Goal: Communication & Community: Answer question/provide support

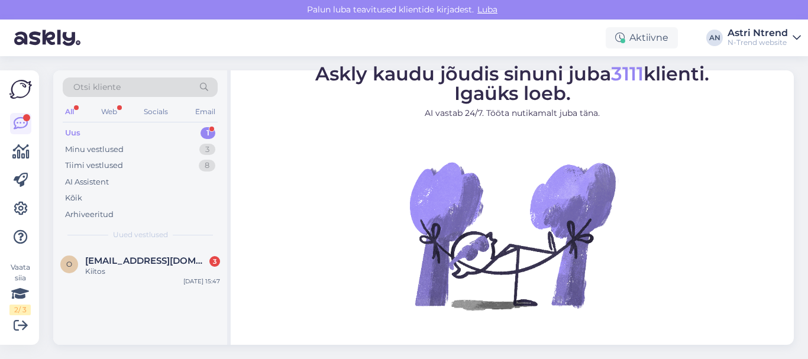
click at [96, 129] on div "Uus 1" at bounding box center [140, 133] width 155 height 17
click at [120, 260] on span "[EMAIL_ADDRESS][DOMAIN_NAME]" at bounding box center [146, 260] width 123 height 11
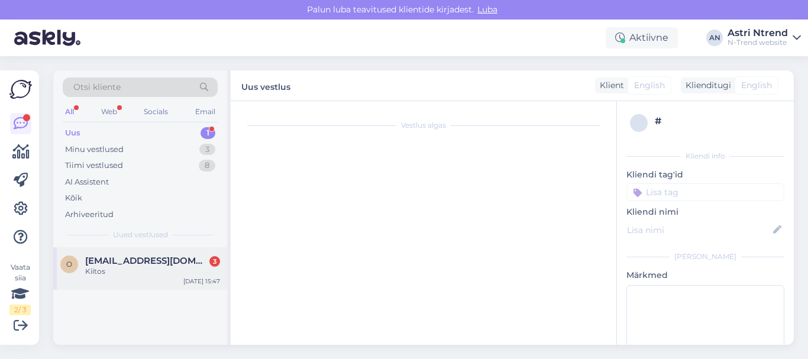
scroll to position [86, 0]
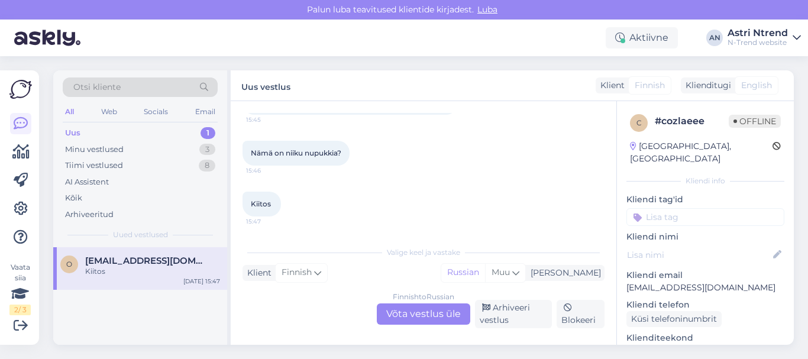
click at [427, 316] on div "Finnish to Russian Võta vestlus üle" at bounding box center [423, 313] width 93 height 21
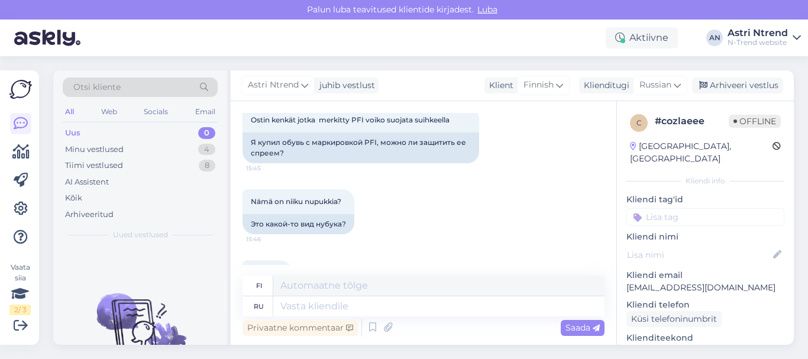
scroll to position [0, 0]
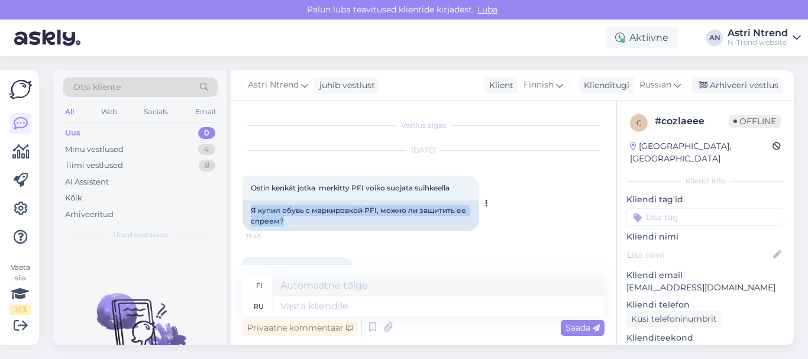
drag, startPoint x: 248, startPoint y: 209, endPoint x: 290, endPoint y: 218, distance: 43.5
click at [290, 218] on div "Я купил обувь с маркировкой PFI, можно ли защитить ее спреем?" at bounding box center [360, 215] width 236 height 31
copy div "Я купил обувь с маркировкой PFI, можно ли защитить ее спреем?"
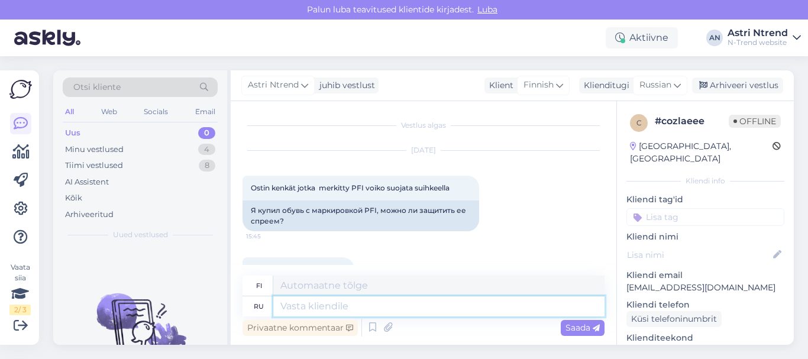
click at [307, 306] on textarea at bounding box center [438, 306] width 331 height 20
type textarea "P"
type textarea "Здравствуйте"
type textarea "Hei"
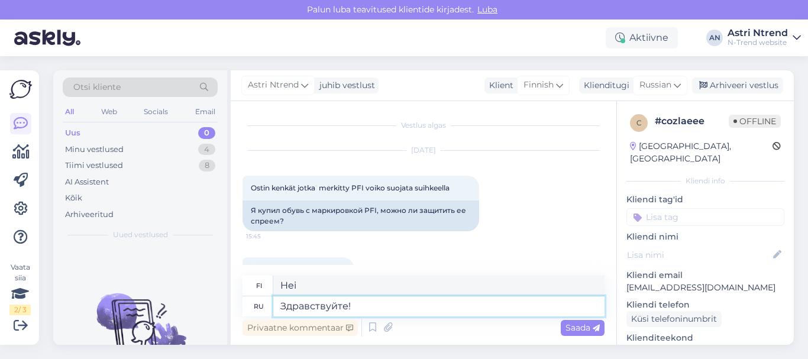
type textarea "Здравствуйте!"
type textarea "Hei!"
paste textarea "Если ваша обувь имеет маркировку PFI, то, вероятно, она уже имеет некоторое пок…"
type textarea "Здравствуйте! Если ваша обувь имеет маркировку PFI, то, вероятно, она уже имеет…"
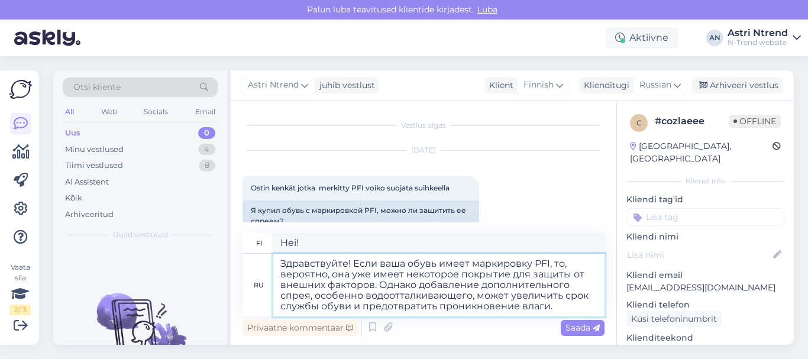
type textarea "Hei! Jos kengissäsi on PFI-merkintä, niissä on todennäköisesti jo jonkinlainen …"
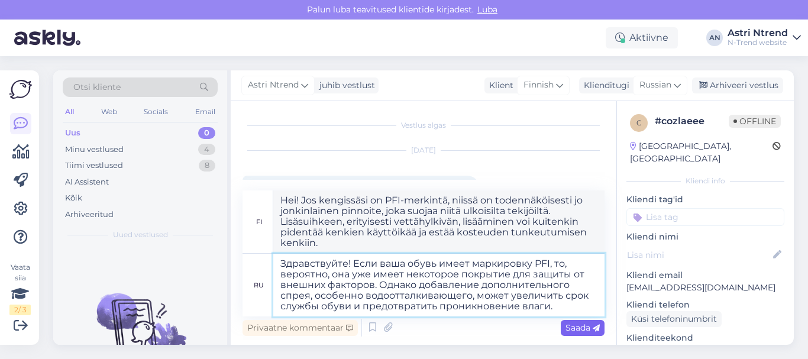
type textarea "Здравствуйте! Если ваша обувь имеет маркировку PFI, то, вероятно, она уже имеет…"
click at [577, 324] on span "Saada" at bounding box center [582, 327] width 34 height 11
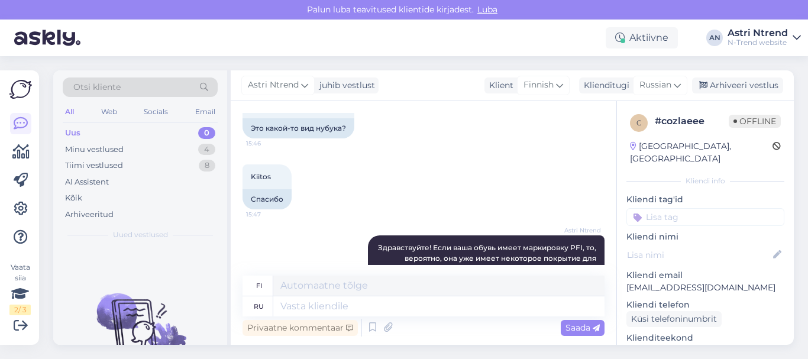
scroll to position [51, 0]
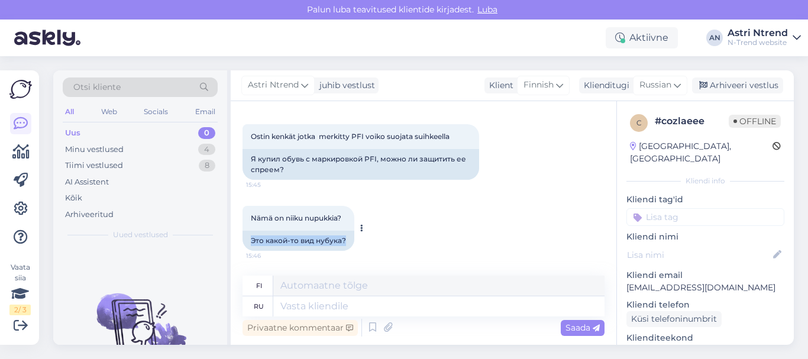
drag, startPoint x: 248, startPoint y: 241, endPoint x: 348, endPoint y: 238, distance: 99.9
click at [348, 238] on div "Это какой-то вид нубука?" at bounding box center [298, 241] width 112 height 20
copy div "Это какой-то вид нубука?"
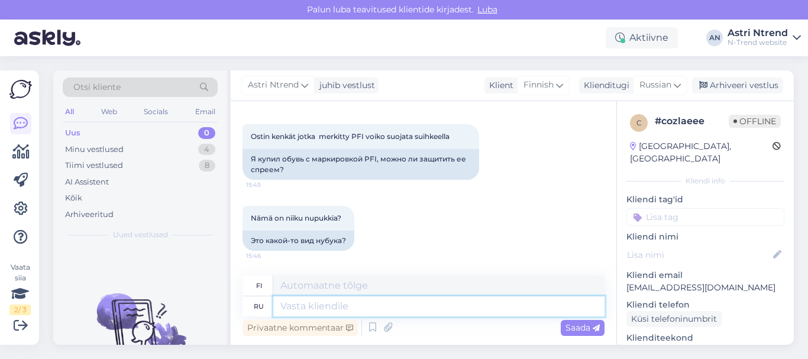
click at [315, 300] on textarea at bounding box center [438, 306] width 331 height 20
paste textarea "PFI — это не тип материала, а скорее маркировка, которая указывает на стандарты…"
type textarea "PFI — это не тип материала, а скорее маркировка, которая указывает на стандарты…"
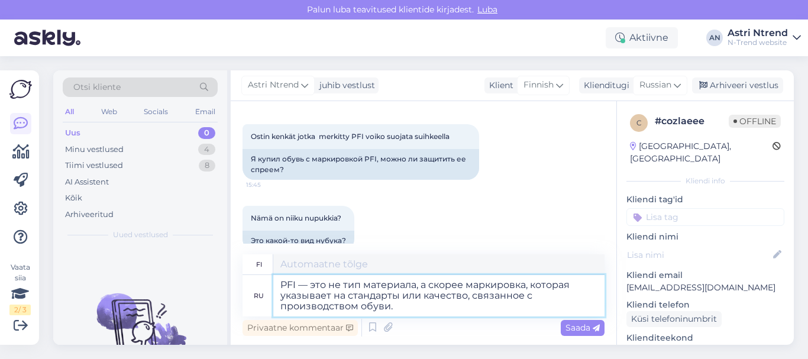
type textarea "PFI ei ole materiaalityyppi, vaan pikemminkin merkintä, joka osoittaa jalkineid…"
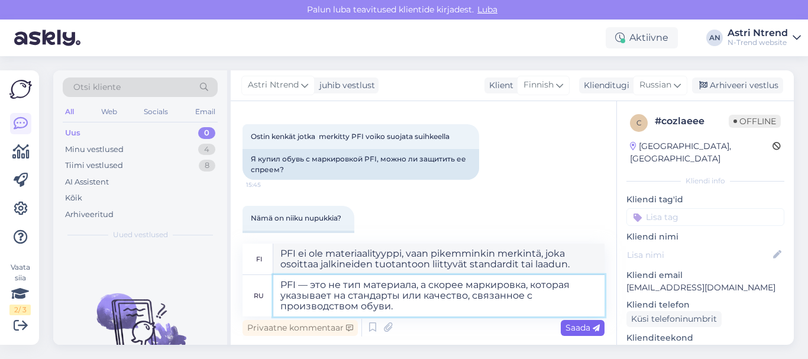
type textarea "PFI — это не тип материала, а скорее маркировка, которая указывает на стандарты…"
click at [586, 325] on span "Saada" at bounding box center [582, 327] width 34 height 11
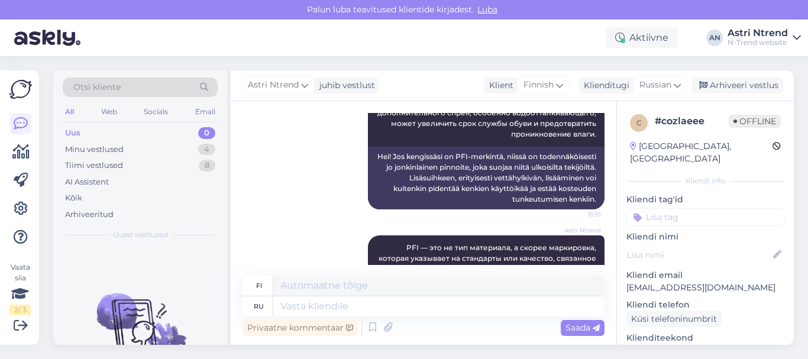
scroll to position [213, 0]
